Goal: Navigation & Orientation: Find specific page/section

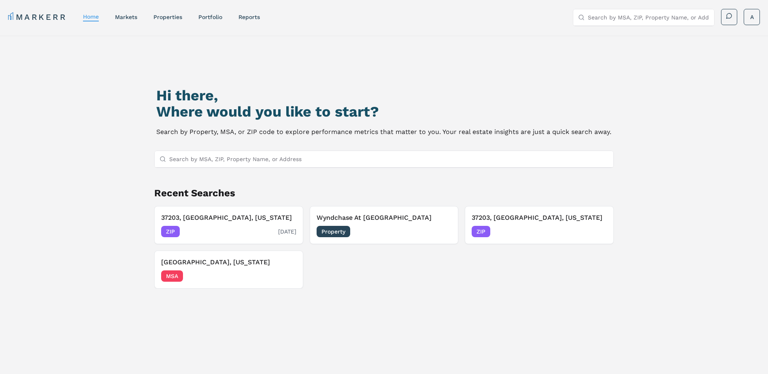
click at [220, 234] on div "ZIP [DATE]" at bounding box center [228, 231] width 135 height 11
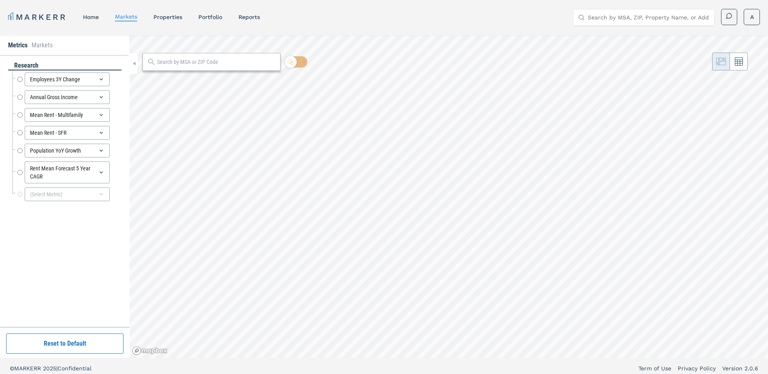
radio input "true"
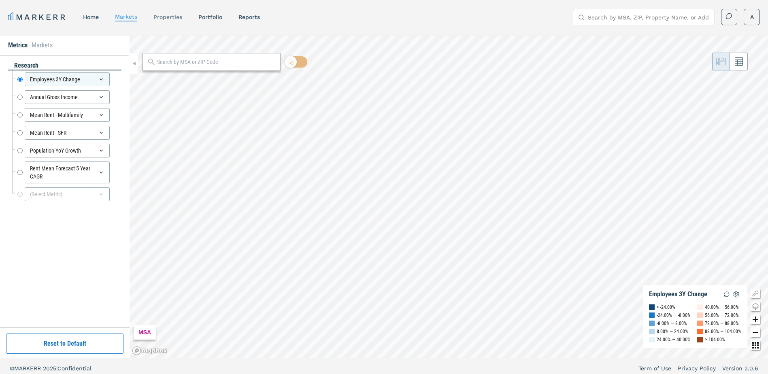
click at [173, 15] on link "properties" at bounding box center [168, 17] width 29 height 6
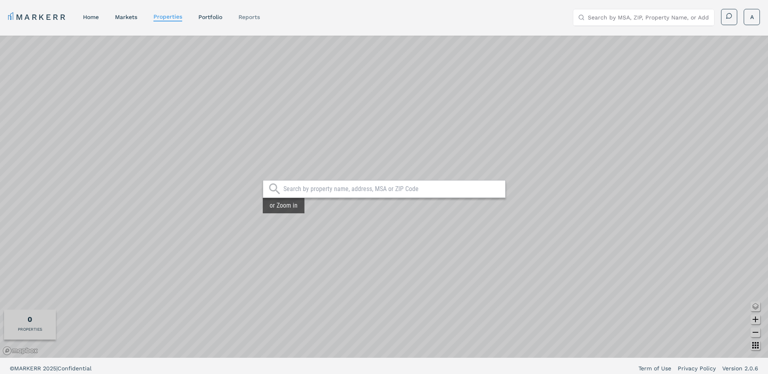
click at [256, 17] on link "reports" at bounding box center [249, 17] width 21 height 6
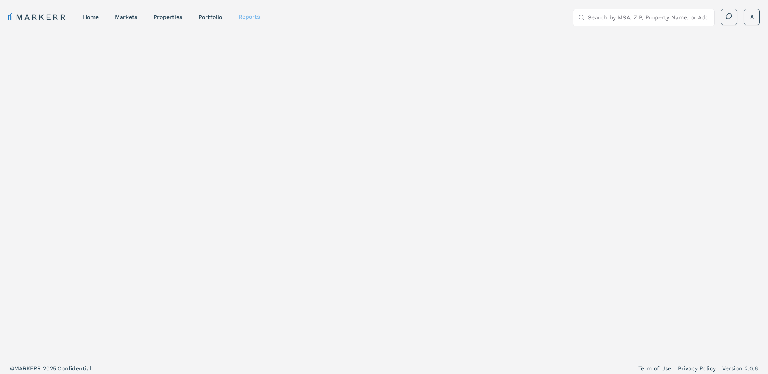
select select "-release_date"
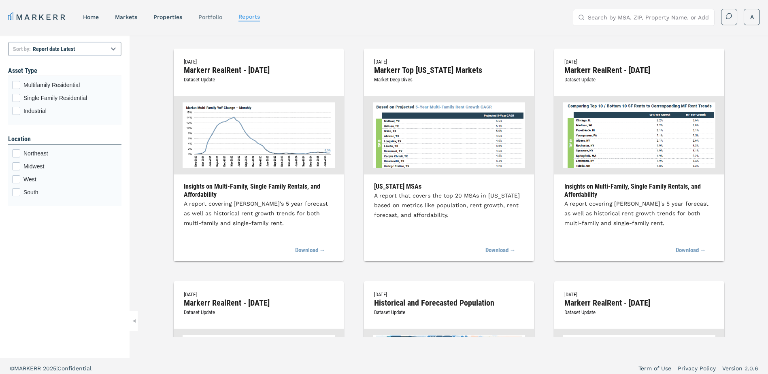
click at [212, 17] on link "Portfolio" at bounding box center [210, 17] width 24 height 6
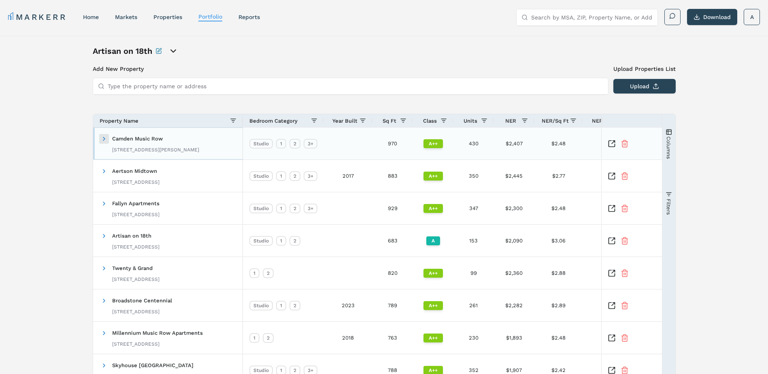
click at [102, 139] on span at bounding box center [104, 139] width 6 height 6
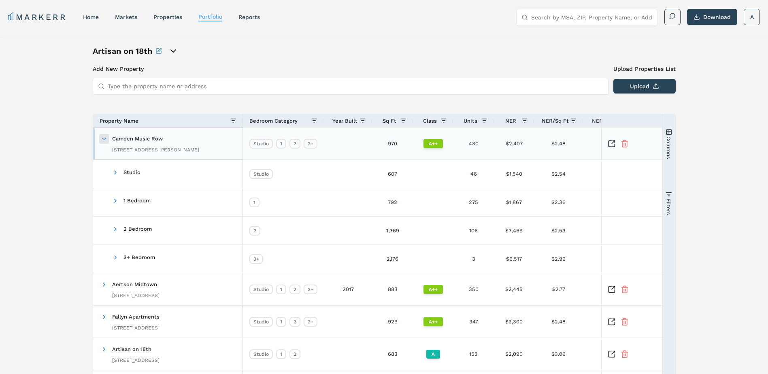
click at [102, 138] on span at bounding box center [104, 139] width 6 height 6
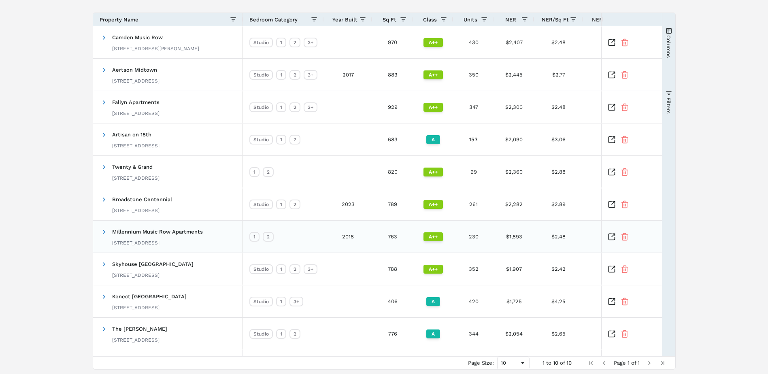
scroll to position [87, 0]
